Goal: Browse casually: Explore the website without a specific task or goal

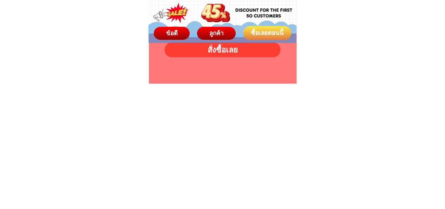
scroll to position [4401, 0]
